Goal: Information Seeking & Learning: Understand process/instructions

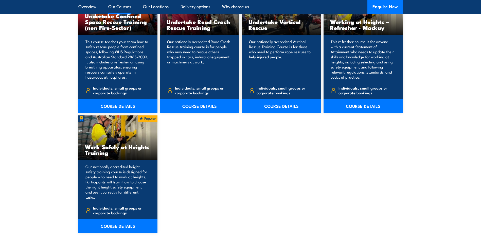
scroll to position [583, 0]
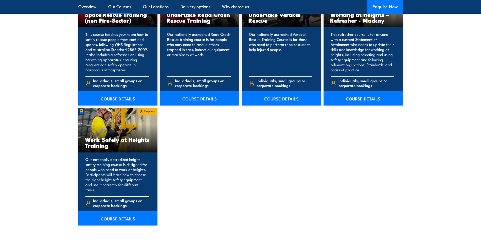
click at [121, 141] on h3 "Work Safely at Heights Training" at bounding box center [118, 142] width 66 height 12
click at [123, 216] on link "COURSE DETAILS" at bounding box center [117, 218] width 79 height 14
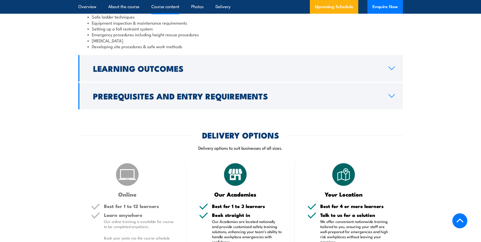
scroll to position [482, 0]
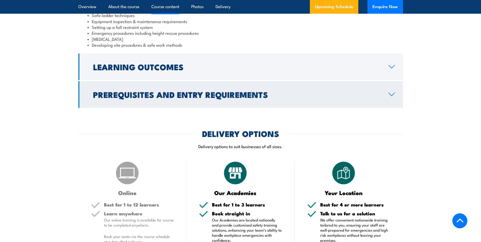
click at [212, 92] on h2 "Prerequisites and Entry Requirements" at bounding box center [236, 94] width 287 height 7
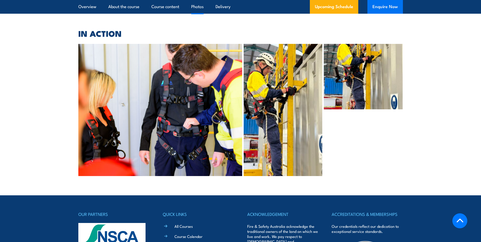
scroll to position [2163, 0]
